Goal: Information Seeking & Learning: Learn about a topic

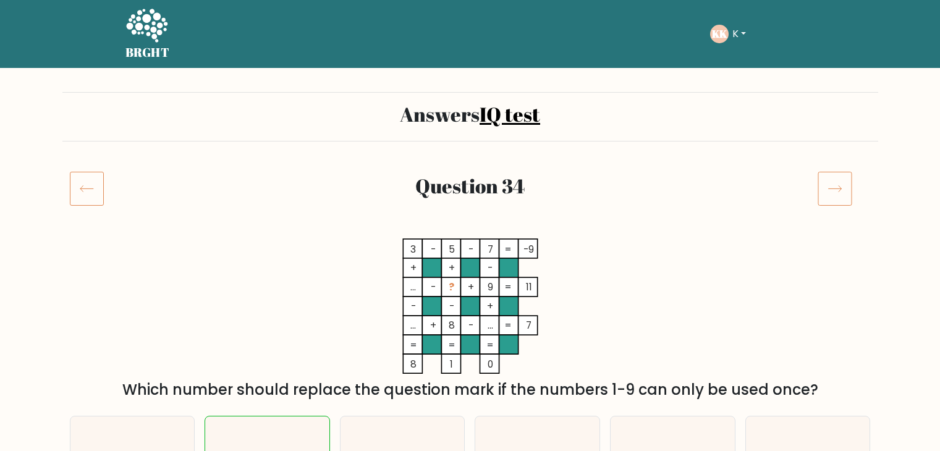
scroll to position [434, 0]
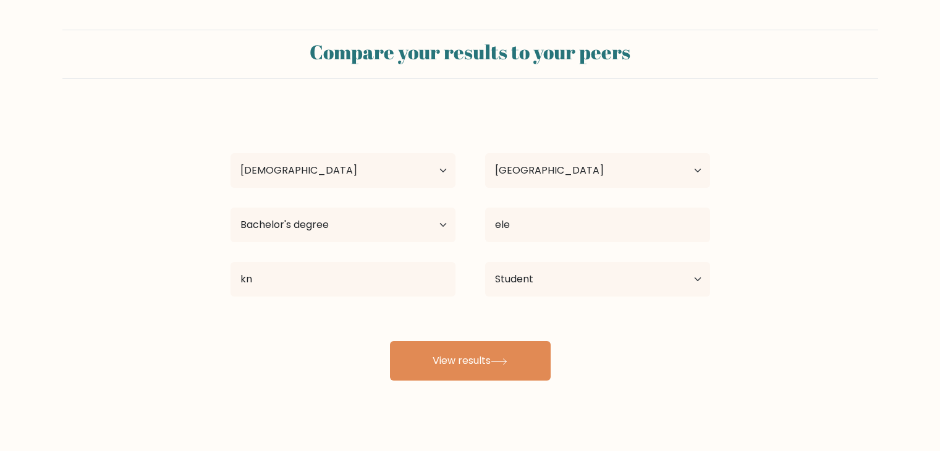
select select "18_24"
select select "GH"
select select "bachelors_degree"
select select "student"
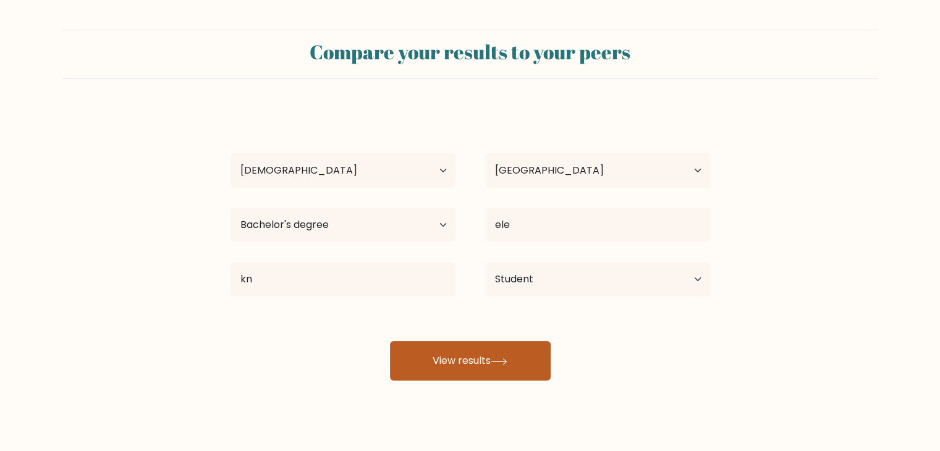
click at [527, 377] on button "View results" at bounding box center [470, 361] width 161 height 40
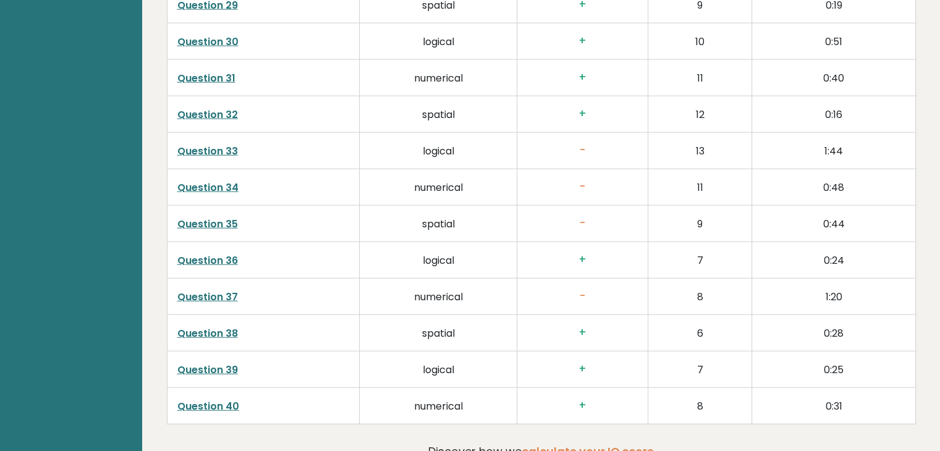
scroll to position [3140, 0]
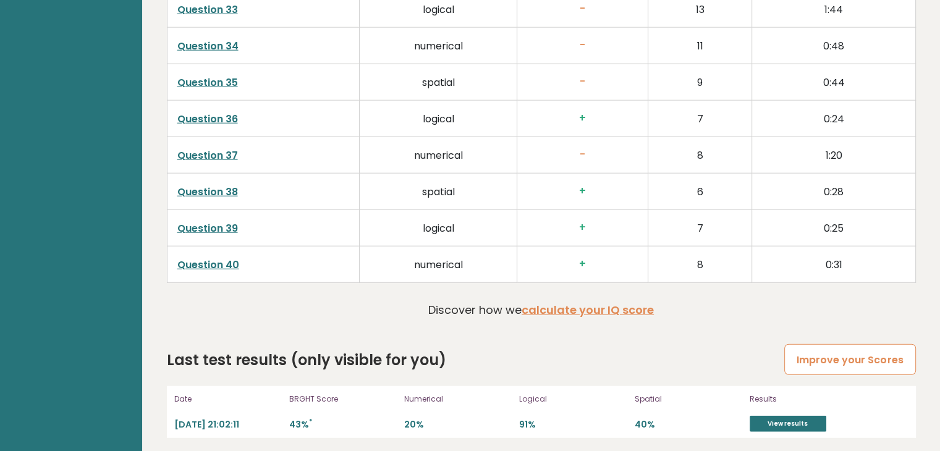
click at [847, 347] on link "Improve your Scores" at bounding box center [849, 360] width 131 height 32
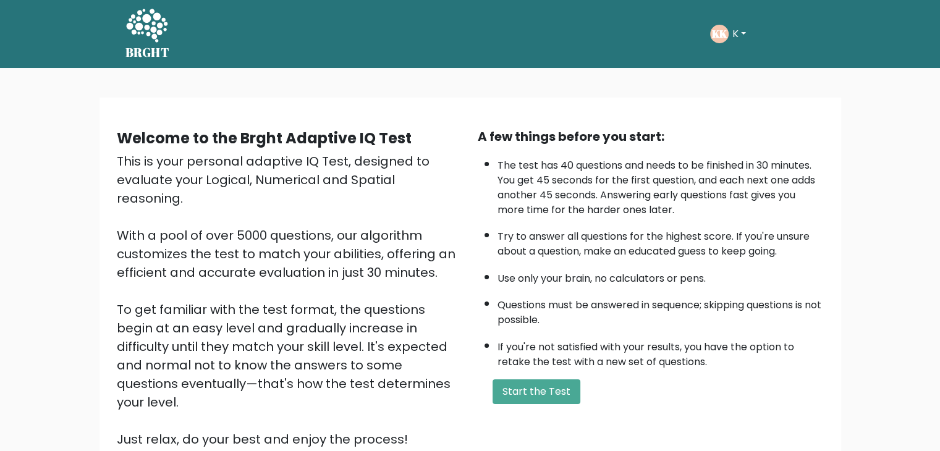
scroll to position [115, 0]
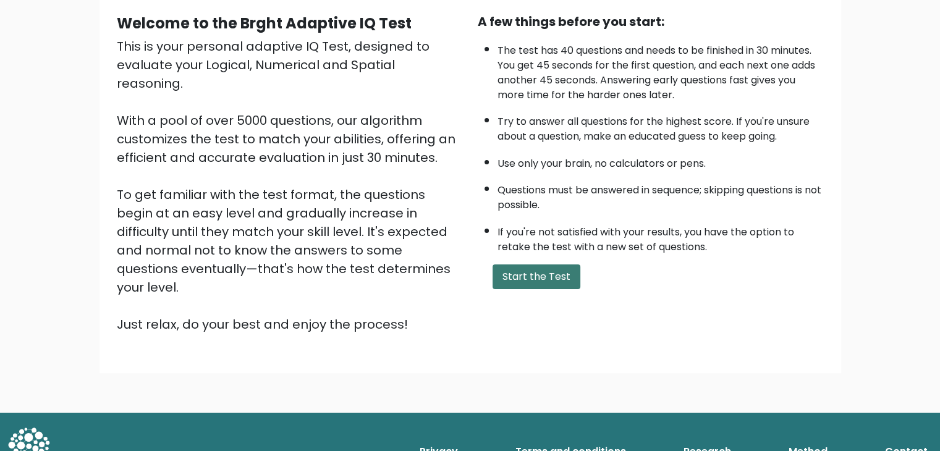
click at [533, 269] on button "Start the Test" at bounding box center [536, 276] width 88 height 25
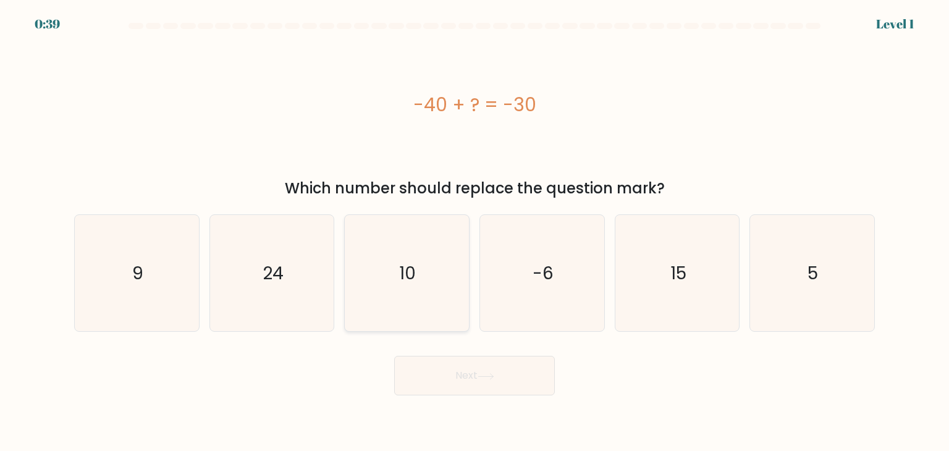
click at [431, 258] on icon "10" at bounding box center [406, 273] width 116 height 116
click at [474, 232] on input "c. 10" at bounding box center [474, 228] width 1 height 6
radio input "true"
click at [510, 361] on button "Next" at bounding box center [474, 376] width 161 height 40
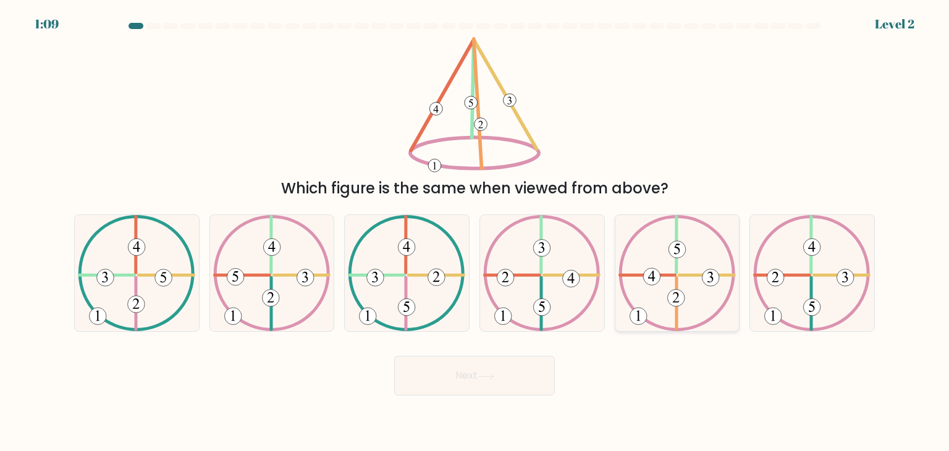
click at [688, 263] on icon at bounding box center [676, 273] width 117 height 116
click at [475, 232] on input "e." at bounding box center [474, 228] width 1 height 6
radio input "true"
click at [500, 376] on button "Next" at bounding box center [474, 376] width 161 height 40
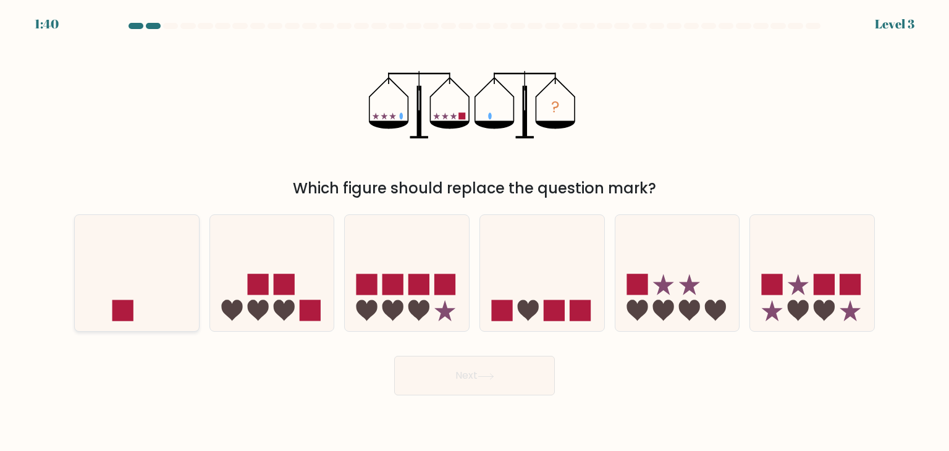
click at [179, 245] on icon at bounding box center [137, 273] width 124 height 103
click at [474, 232] on input "a." at bounding box center [474, 228] width 1 height 6
radio input "true"
click at [482, 365] on button "Next" at bounding box center [474, 376] width 161 height 40
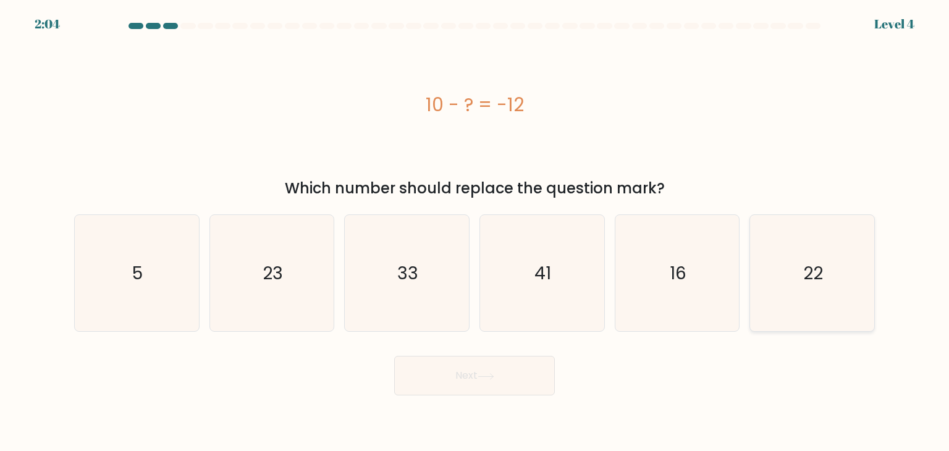
click at [823, 257] on icon "22" at bounding box center [812, 273] width 116 height 116
click at [475, 232] on input "f. 22" at bounding box center [474, 228] width 1 height 6
radio input "true"
click at [518, 372] on button "Next" at bounding box center [474, 376] width 161 height 40
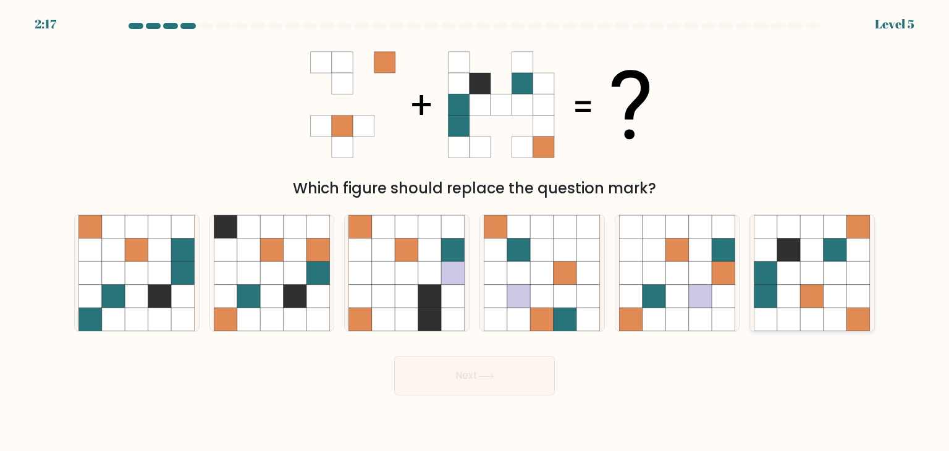
click at [812, 246] on icon at bounding box center [812, 249] width 23 height 23
click at [475, 232] on input "f." at bounding box center [474, 228] width 1 height 6
radio input "true"
click at [489, 392] on button "Next" at bounding box center [474, 376] width 161 height 40
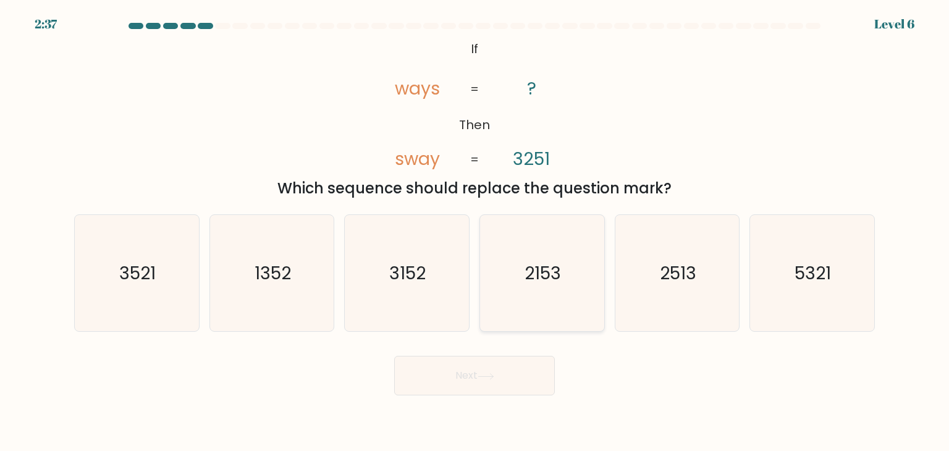
click at [570, 267] on icon "2153" at bounding box center [542, 273] width 116 height 116
click at [475, 232] on input "d. 2153" at bounding box center [474, 228] width 1 height 6
radio input "true"
click at [509, 371] on button "Next" at bounding box center [474, 376] width 161 height 40
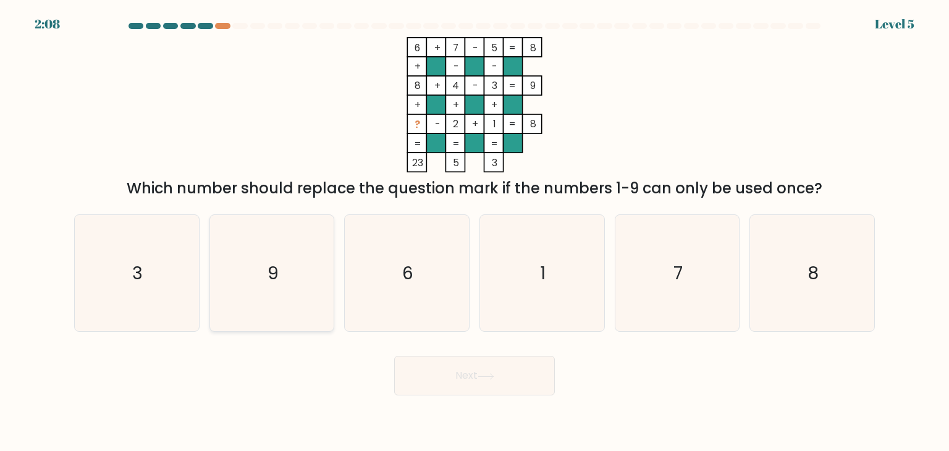
click at [281, 267] on icon "9" at bounding box center [272, 273] width 116 height 116
click at [474, 232] on input "b. 9" at bounding box center [474, 228] width 1 height 6
radio input "true"
click at [456, 370] on button "Next" at bounding box center [474, 376] width 161 height 40
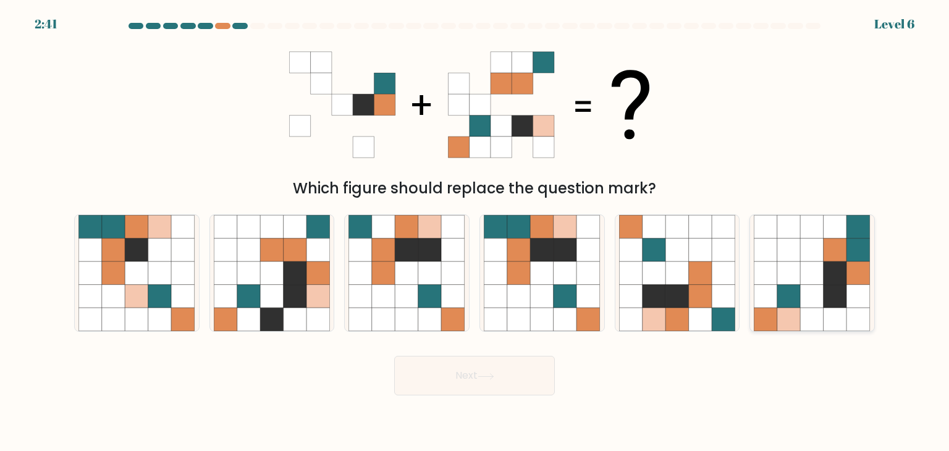
click at [777, 306] on icon at bounding box center [788, 296] width 23 height 23
click at [475, 232] on input "f." at bounding box center [474, 228] width 1 height 6
radio input "true"
click at [497, 382] on button "Next" at bounding box center [474, 376] width 161 height 40
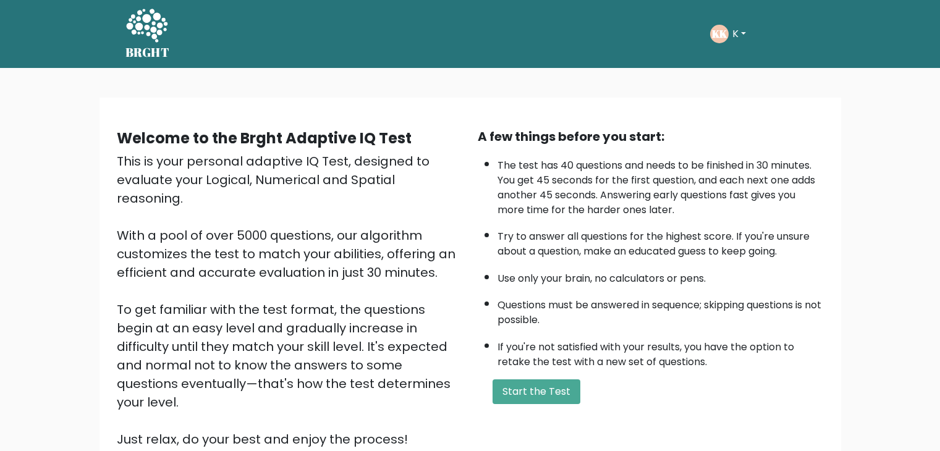
scroll to position [115, 0]
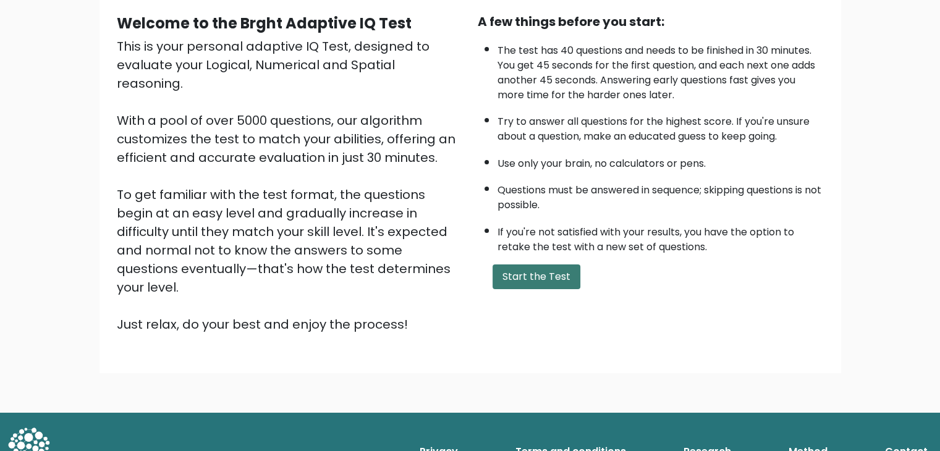
click at [524, 267] on button "Start the Test" at bounding box center [536, 276] width 88 height 25
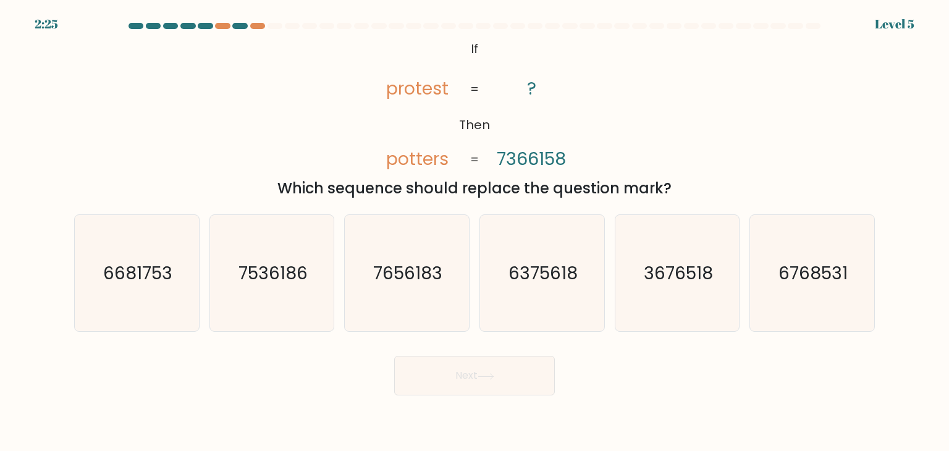
click at [208, 277] on div "b. 7536186" at bounding box center [271, 272] width 135 height 117
click at [237, 277] on icon "7536186" at bounding box center [272, 273] width 116 height 116
click at [474, 232] on input "b. 7536186" at bounding box center [474, 228] width 1 height 6
radio input "true"
click at [468, 364] on button "Next" at bounding box center [474, 376] width 161 height 40
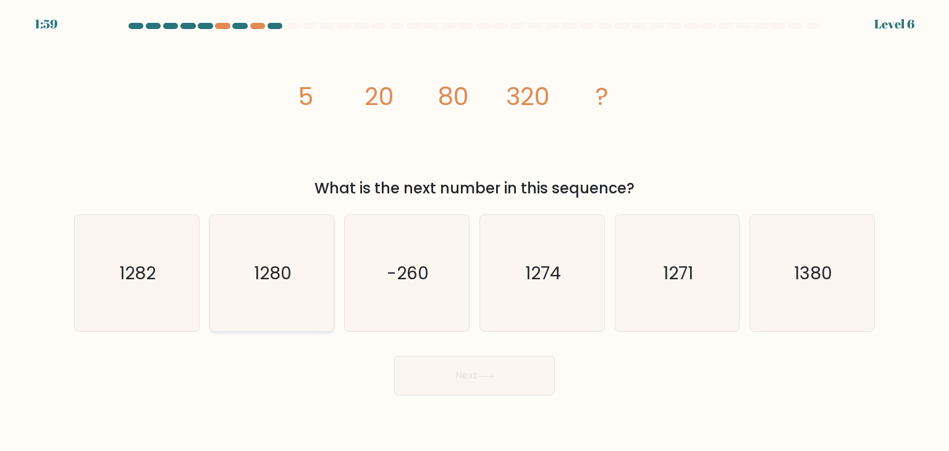
click at [270, 253] on icon "1280" at bounding box center [272, 273] width 116 height 116
click at [474, 232] on input "b. 1280" at bounding box center [474, 228] width 1 height 6
radio input "true"
click at [469, 375] on button "Next" at bounding box center [474, 376] width 161 height 40
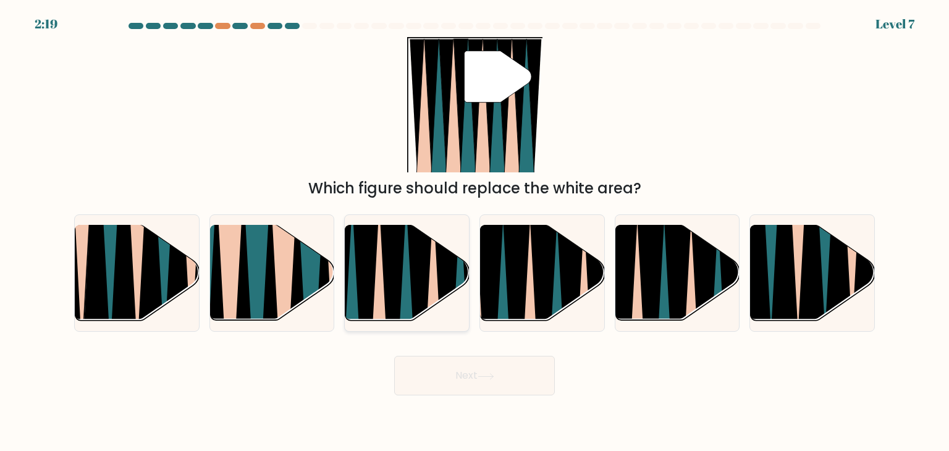
click at [375, 282] on icon at bounding box center [379, 328] width 28 height 248
click at [474, 232] on input "c." at bounding box center [474, 228] width 1 height 6
radio input "true"
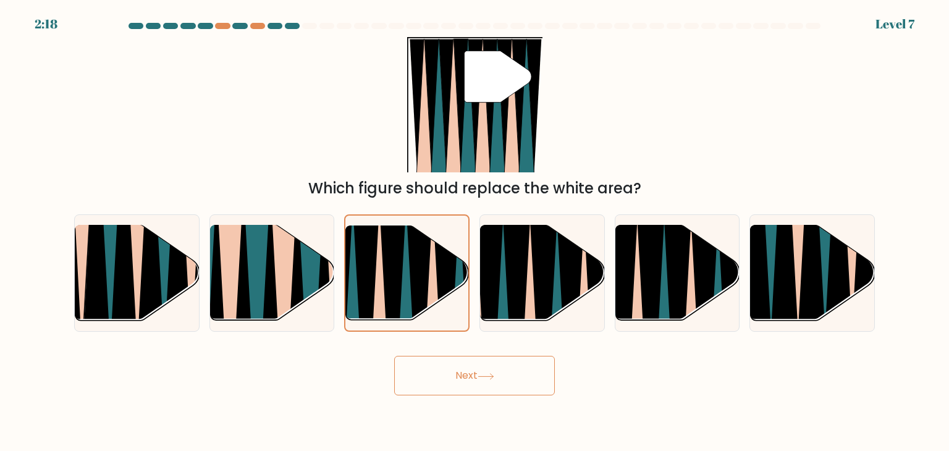
click at [479, 381] on button "Next" at bounding box center [474, 376] width 161 height 40
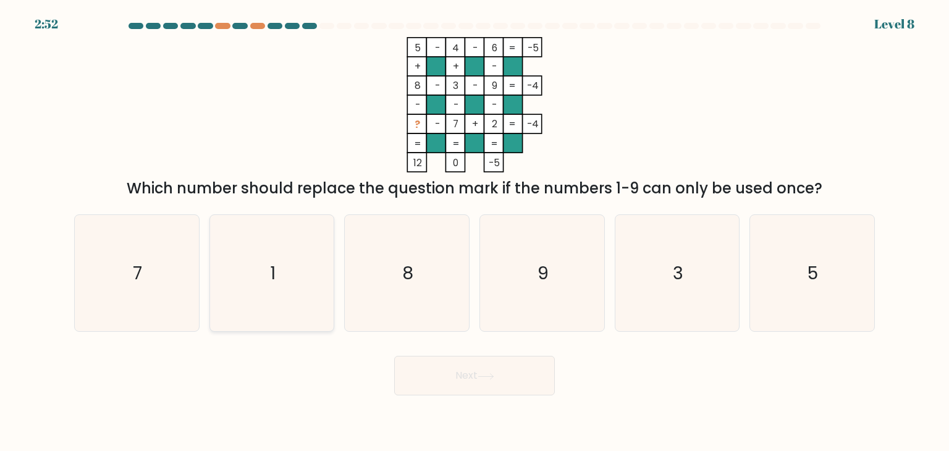
click at [287, 268] on icon "1" at bounding box center [272, 273] width 116 height 116
click at [474, 232] on input "b. 1" at bounding box center [474, 228] width 1 height 6
radio input "true"
click at [454, 381] on button "Next" at bounding box center [474, 376] width 161 height 40
